Goal: Find specific page/section: Find specific page/section

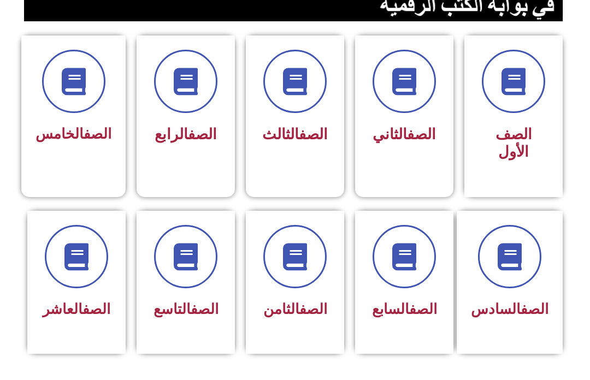
scroll to position [274, 0]
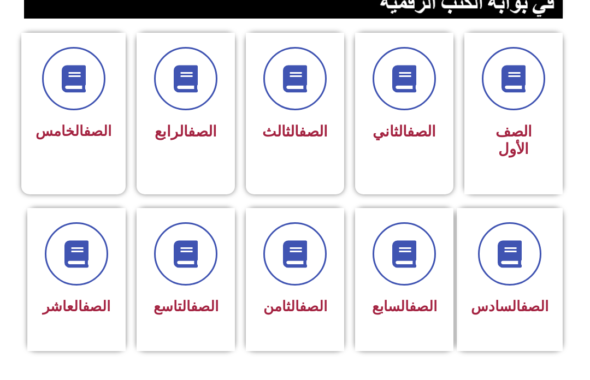
click at [414, 303] on link "الصف" at bounding box center [423, 306] width 28 height 16
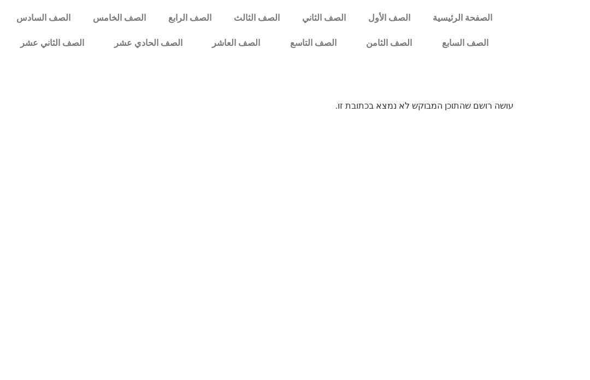
click at [458, 49] on link "الصف السابع" at bounding box center [465, 43] width 77 height 25
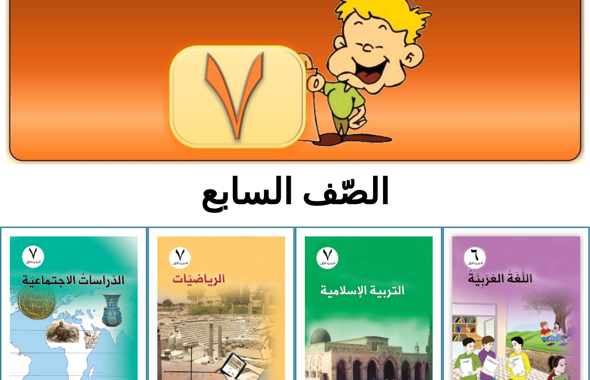
scroll to position [84, 0]
click at [384, 324] on img at bounding box center [369, 317] width 128 height 160
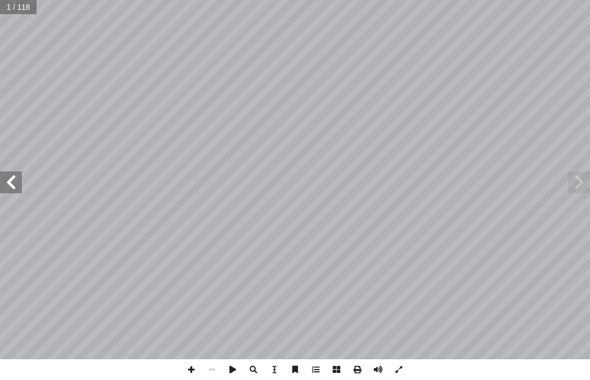
click at [580, 179] on span at bounding box center [579, 183] width 22 height 22
click at [583, 179] on span at bounding box center [579, 183] width 22 height 22
click at [586, 174] on span at bounding box center [579, 183] width 22 height 22
click at [575, 182] on span at bounding box center [579, 183] width 22 height 22
click at [583, 180] on span at bounding box center [579, 183] width 22 height 22
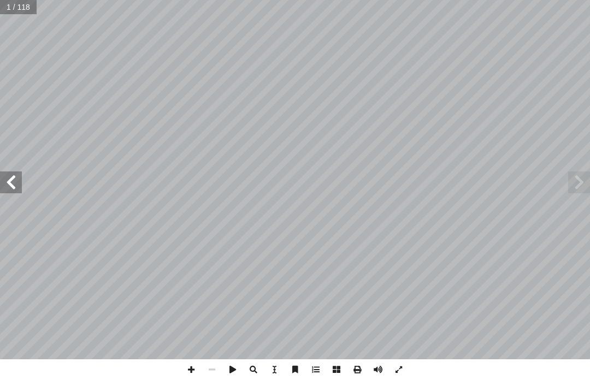
click at [4, 172] on span at bounding box center [11, 183] width 22 height 22
click at [9, 179] on span at bounding box center [11, 183] width 22 height 22
click at [574, 179] on span at bounding box center [579, 183] width 22 height 22
click at [575, 179] on span at bounding box center [579, 183] width 22 height 22
click at [577, 179] on span at bounding box center [579, 183] width 22 height 22
